Goal: Transaction & Acquisition: Subscribe to service/newsletter

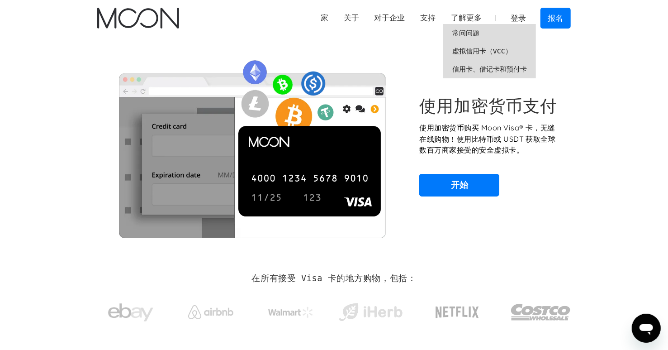
click at [474, 50] on font "虚拟信用卡（VCC）" at bounding box center [482, 51] width 60 height 8
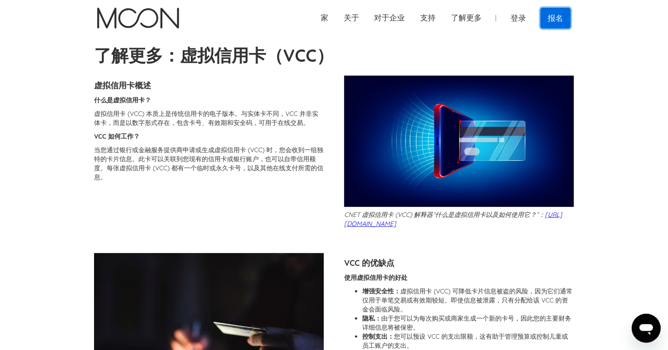
click at [559, 21] on font "报名" at bounding box center [555, 18] width 15 height 9
